Goal: Transaction & Acquisition: Purchase product/service

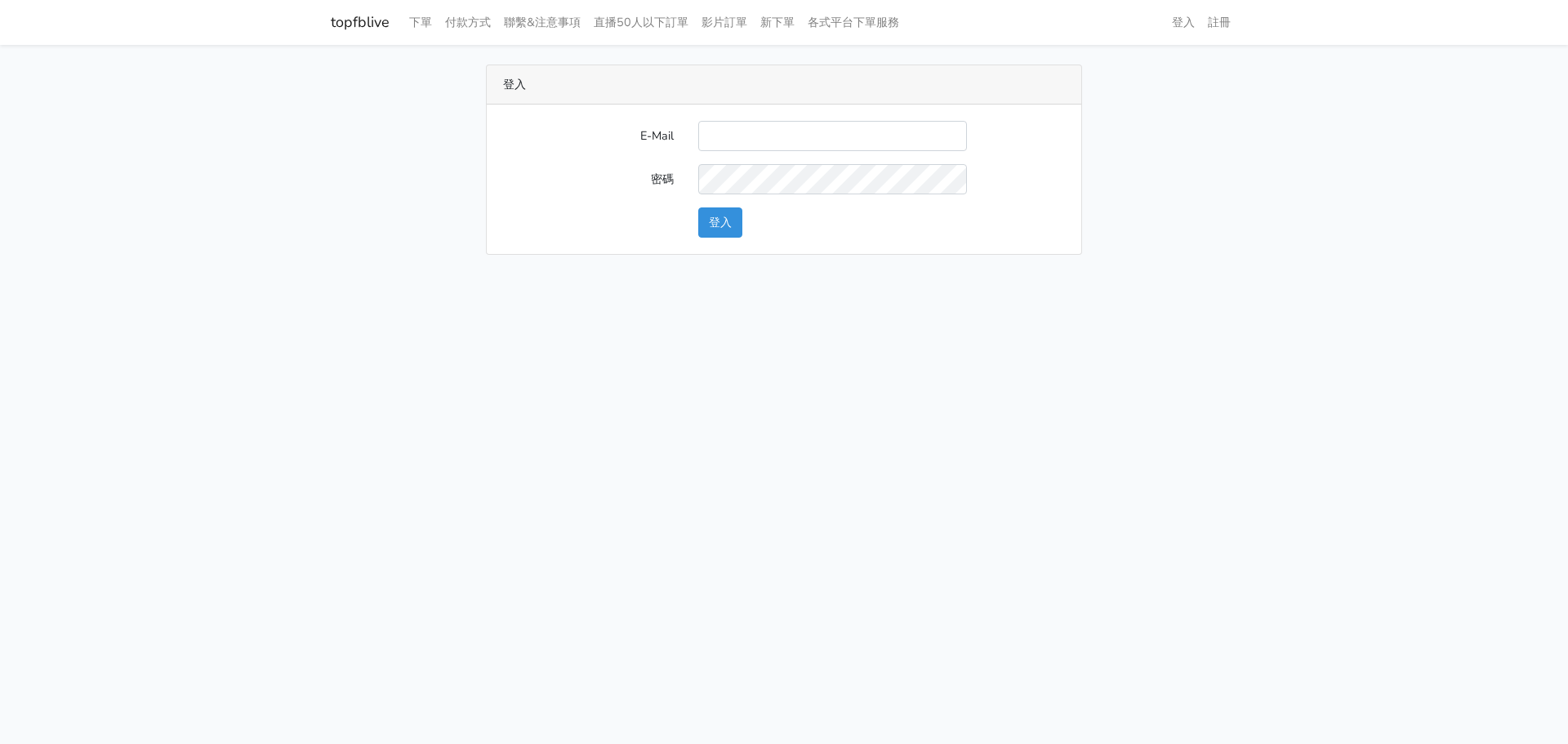
type input "nevr851112@gmail.com"
click at [722, 225] on button "登入" at bounding box center [720, 223] width 44 height 30
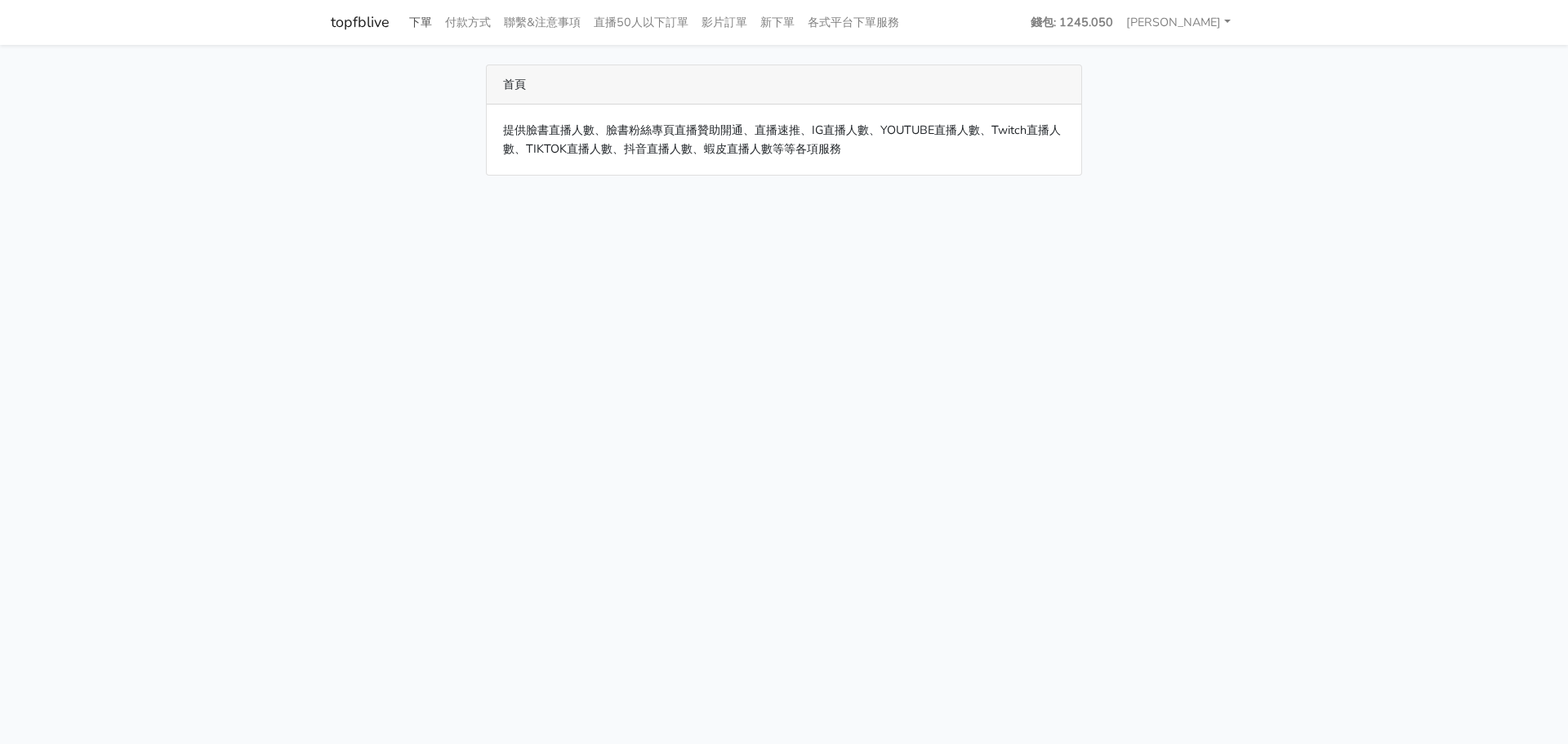
click at [419, 26] on link "下單" at bounding box center [421, 23] width 36 height 31
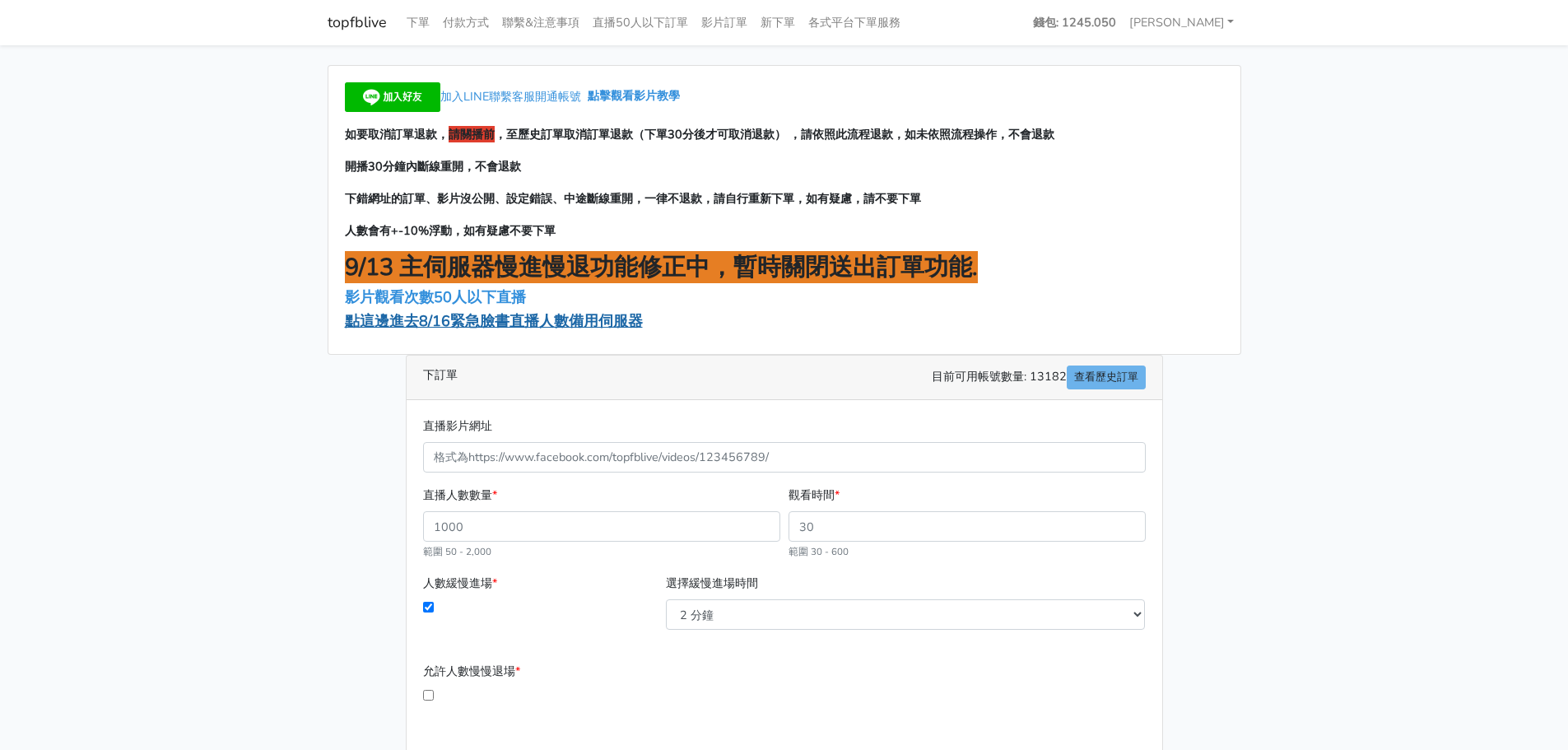
click at [501, 318] on span "點這邊進去8/16緊急臉書直播人數備用伺服器" at bounding box center [494, 321] width 298 height 20
click at [536, 321] on span "點這邊進去8/16緊急臉書直播人數備用伺服器" at bounding box center [494, 321] width 298 height 20
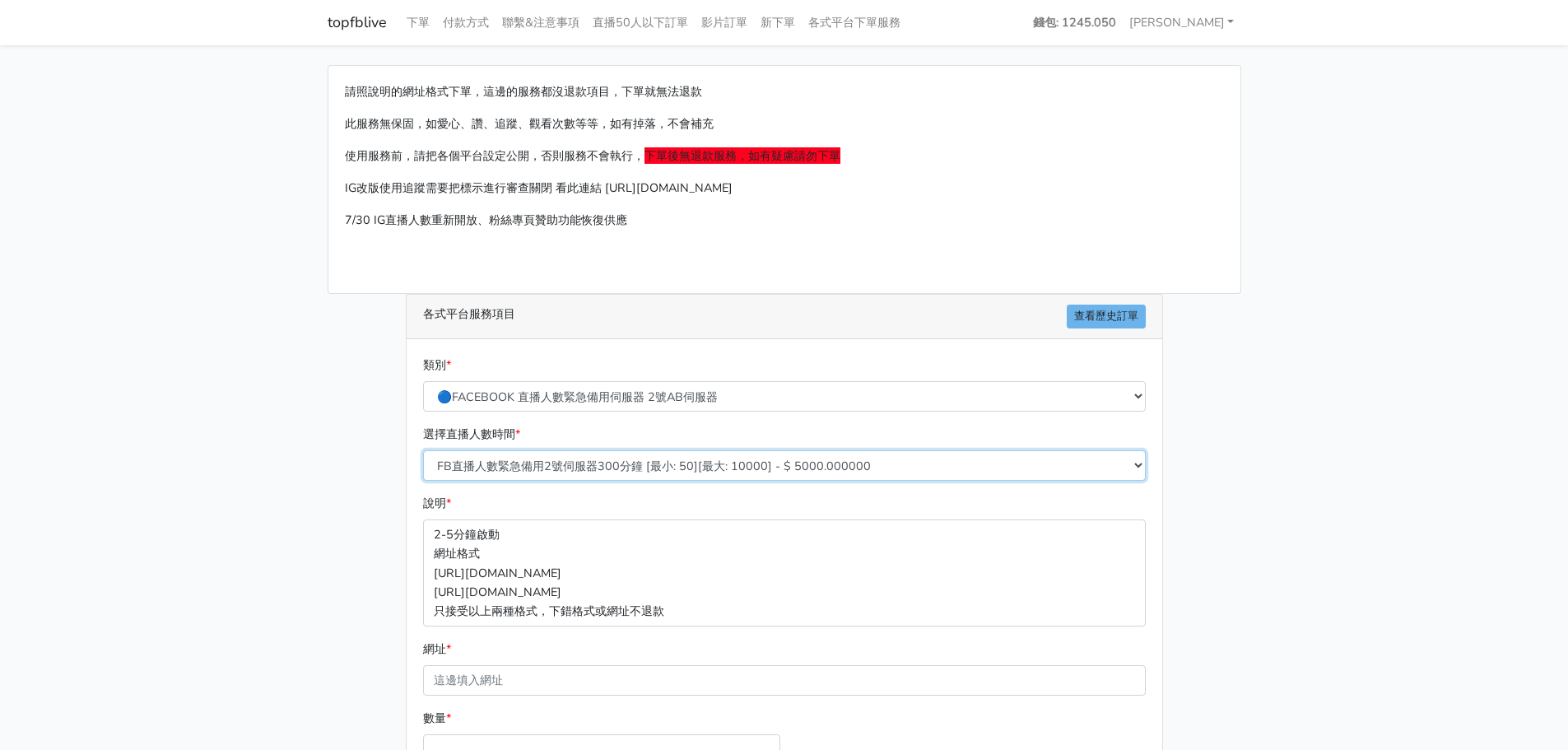
click at [653, 467] on select "FB直播人數緊急備用2號伺服器300分鐘 [最小: 50][最大: 10000] - $ 5000.000000 FB直播人數緊急備用2號伺服器60分鐘 [最…" at bounding box center [784, 465] width 722 height 31
select select "573"
click at [423, 451] on select "FB直播人數緊急備用2號伺服器300分鐘 [最小: 50][最大: 10000] - $ 5000.000000 FB直播人數緊急備用2號伺服器60分鐘 [最…" at bounding box center [784, 465] width 722 height 31
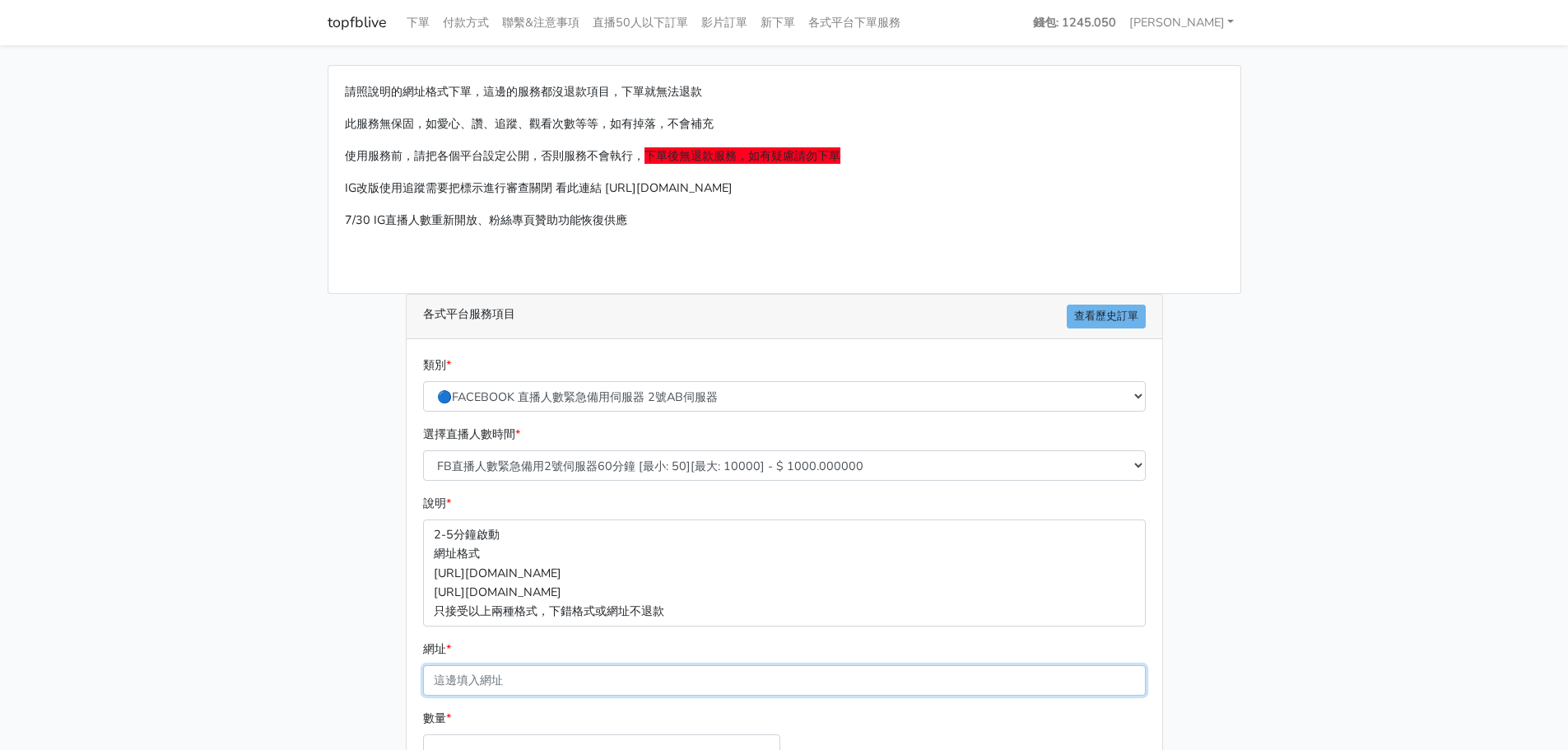
click at [573, 668] on input "網址 *" at bounding box center [784, 680] width 722 height 31
paste input "[URL][DOMAIN_NAME]"
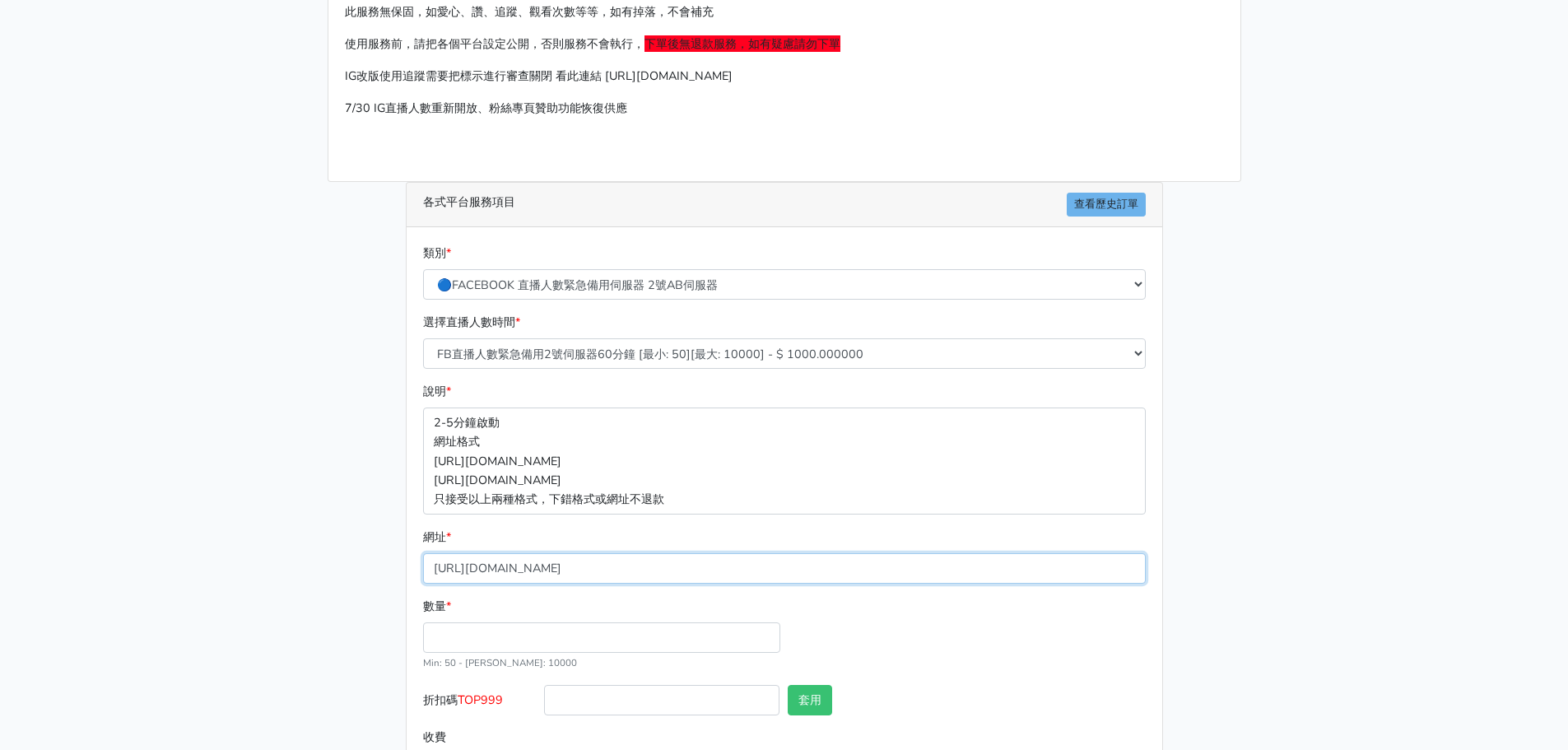
scroll to position [182, 0]
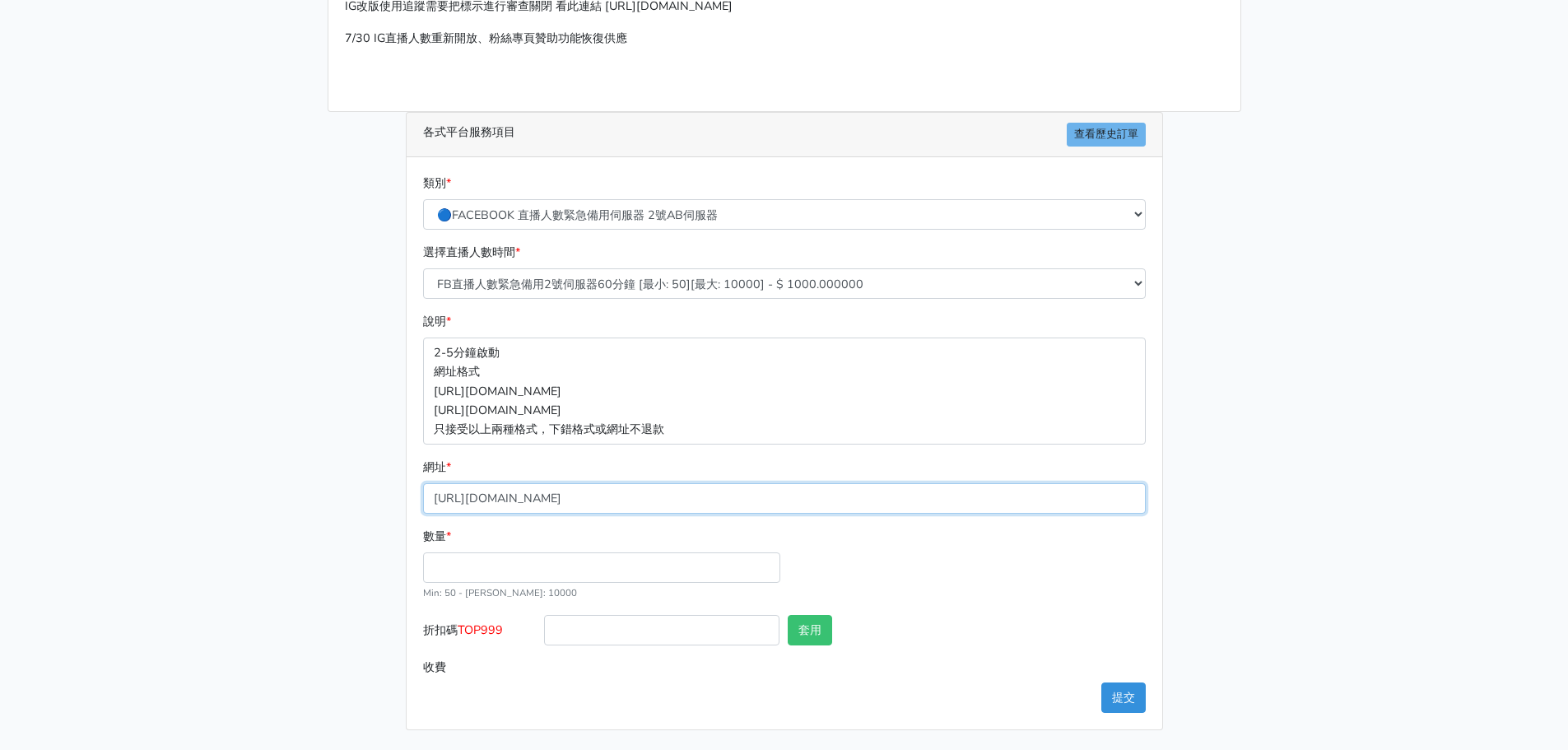
type input "[URL][DOMAIN_NAME]"
click at [561, 557] on input "數量 *" at bounding box center [602, 567] width 358 height 31
type input "200"
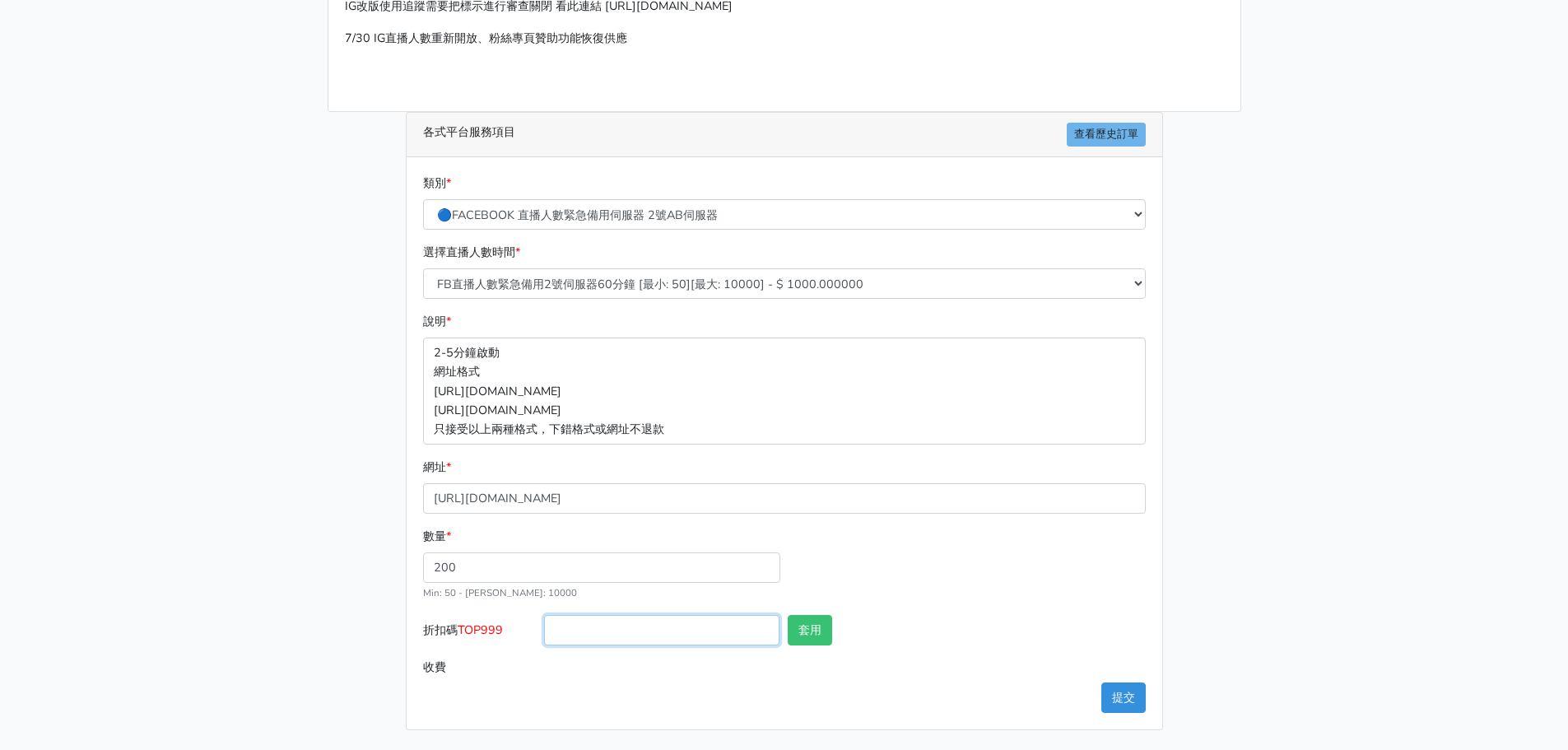
type input "200.000"
click at [1114, 690] on button "提交" at bounding box center [1123, 698] width 44 height 31
